Goal: Understand site structure: Grasp the organization and layout of the website

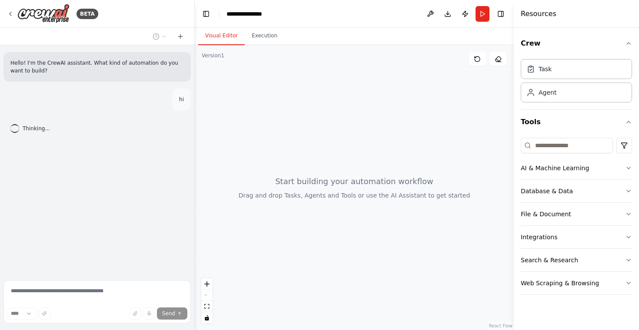
click at [183, 105] on div "hi" at bounding box center [181, 100] width 19 height 22
click at [171, 202] on div "Hello! I'm the CrewAI assistant. What kind of automation do you want to build? …" at bounding box center [97, 161] width 194 height 232
click at [387, 87] on div at bounding box center [354, 187] width 319 height 285
click at [478, 63] on button at bounding box center [477, 59] width 17 height 14
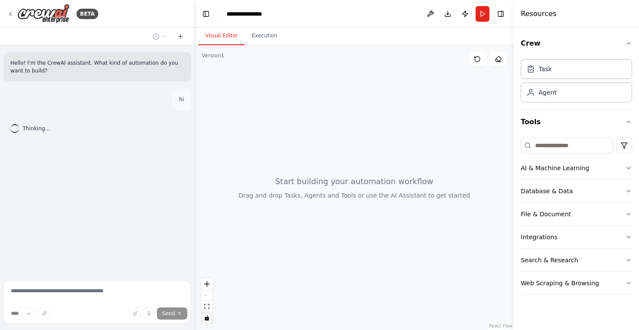
click at [208, 318] on icon "toggle interactivity" at bounding box center [207, 318] width 4 height 5
click at [207, 307] on icon "fit view" at bounding box center [206, 306] width 5 height 5
click at [206, 293] on div "React Flow controls" at bounding box center [206, 301] width 11 height 45
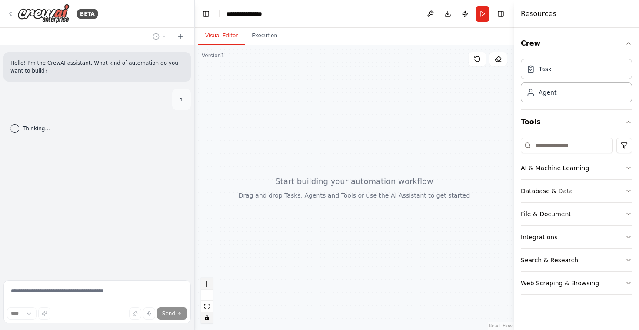
click at [206, 287] on button "zoom in" at bounding box center [206, 284] width 11 height 11
